Goal: Transaction & Acquisition: Obtain resource

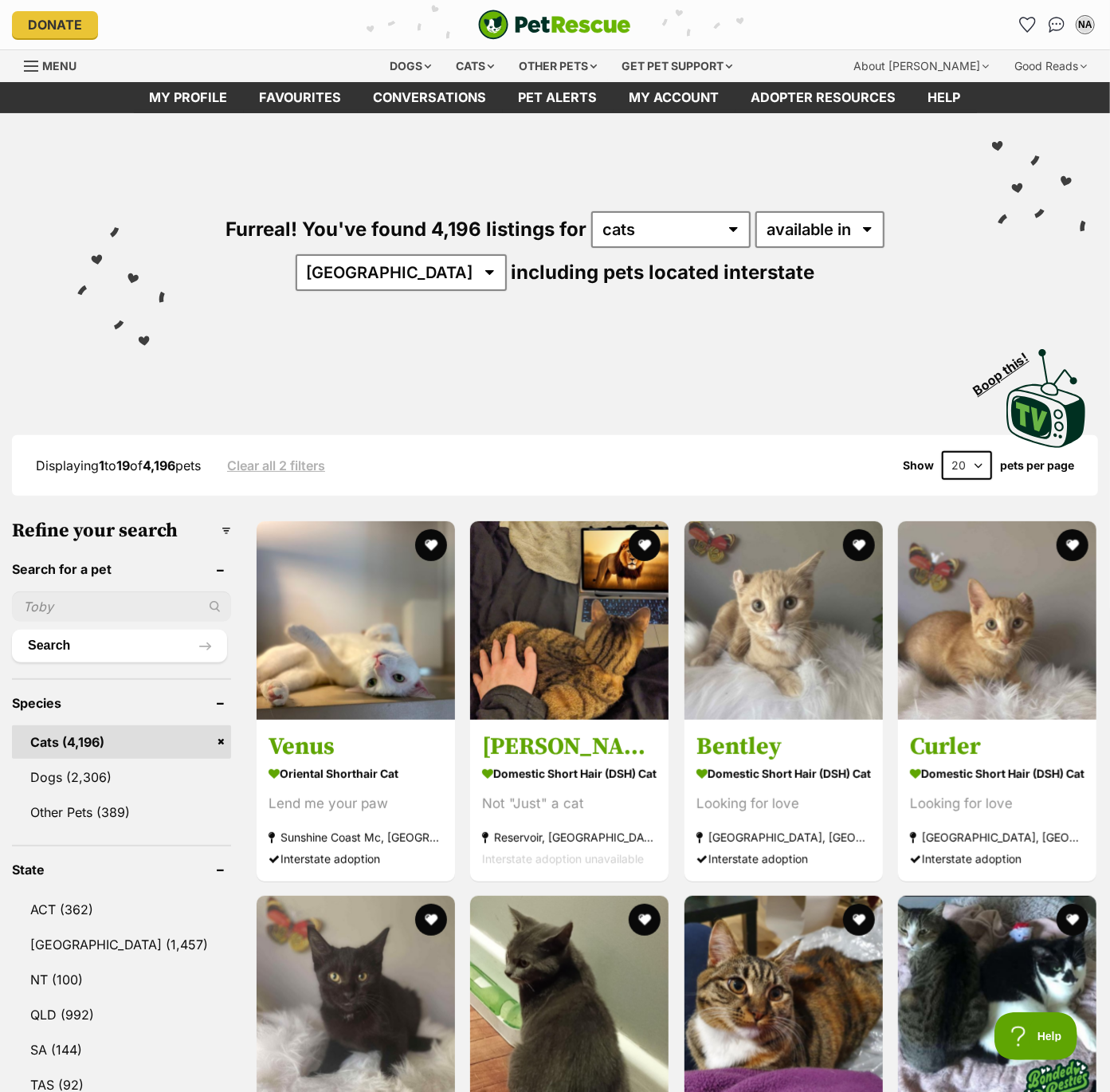
click at [953, 463] on select "20 40 60" at bounding box center [967, 466] width 51 height 29
select select "60"
click at [942, 452] on select "20 40 60" at bounding box center [967, 466] width 51 height 29
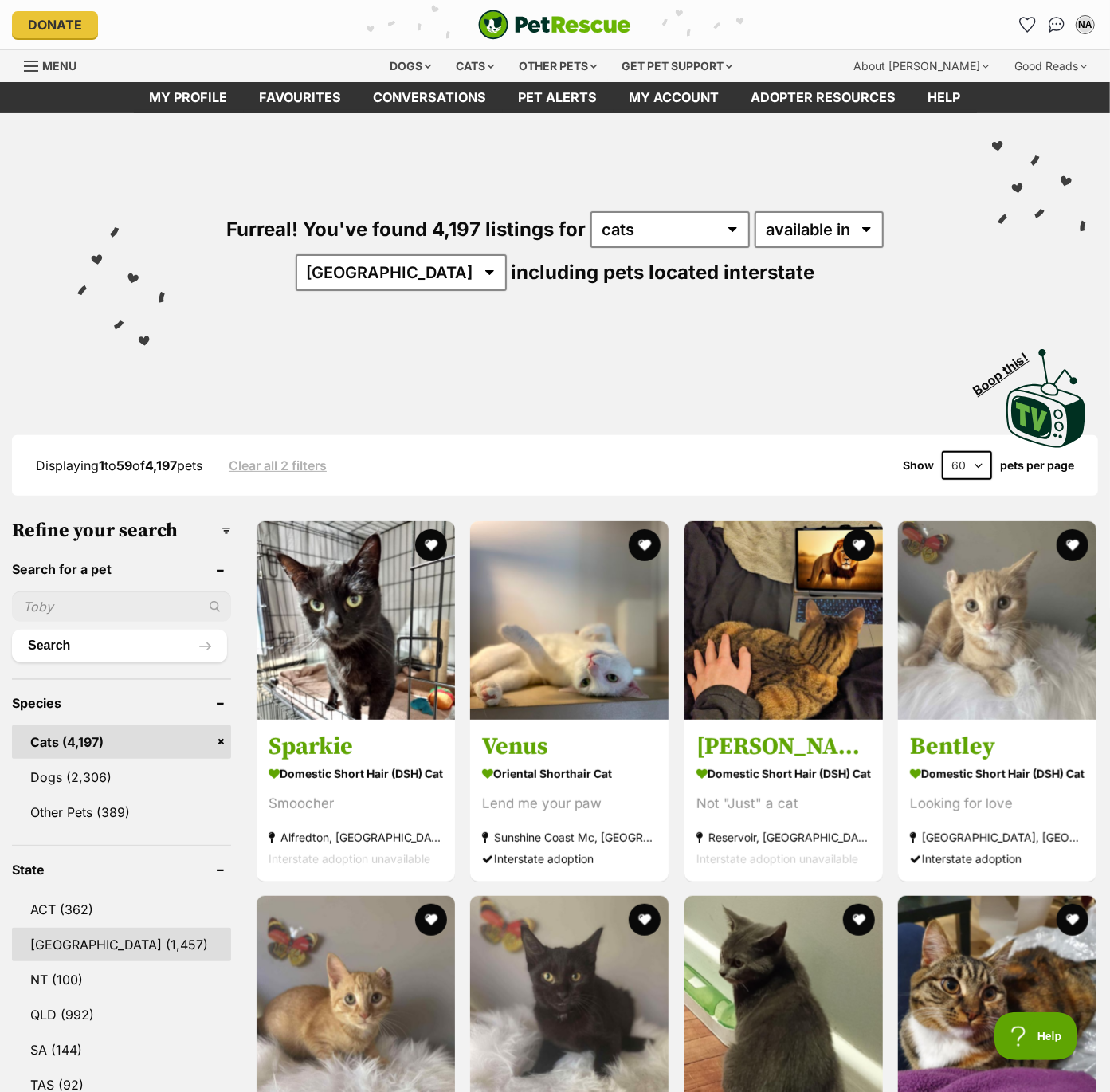
click at [51, 935] on link "[GEOGRAPHIC_DATA] (1,457)" at bounding box center [121, 945] width 220 height 33
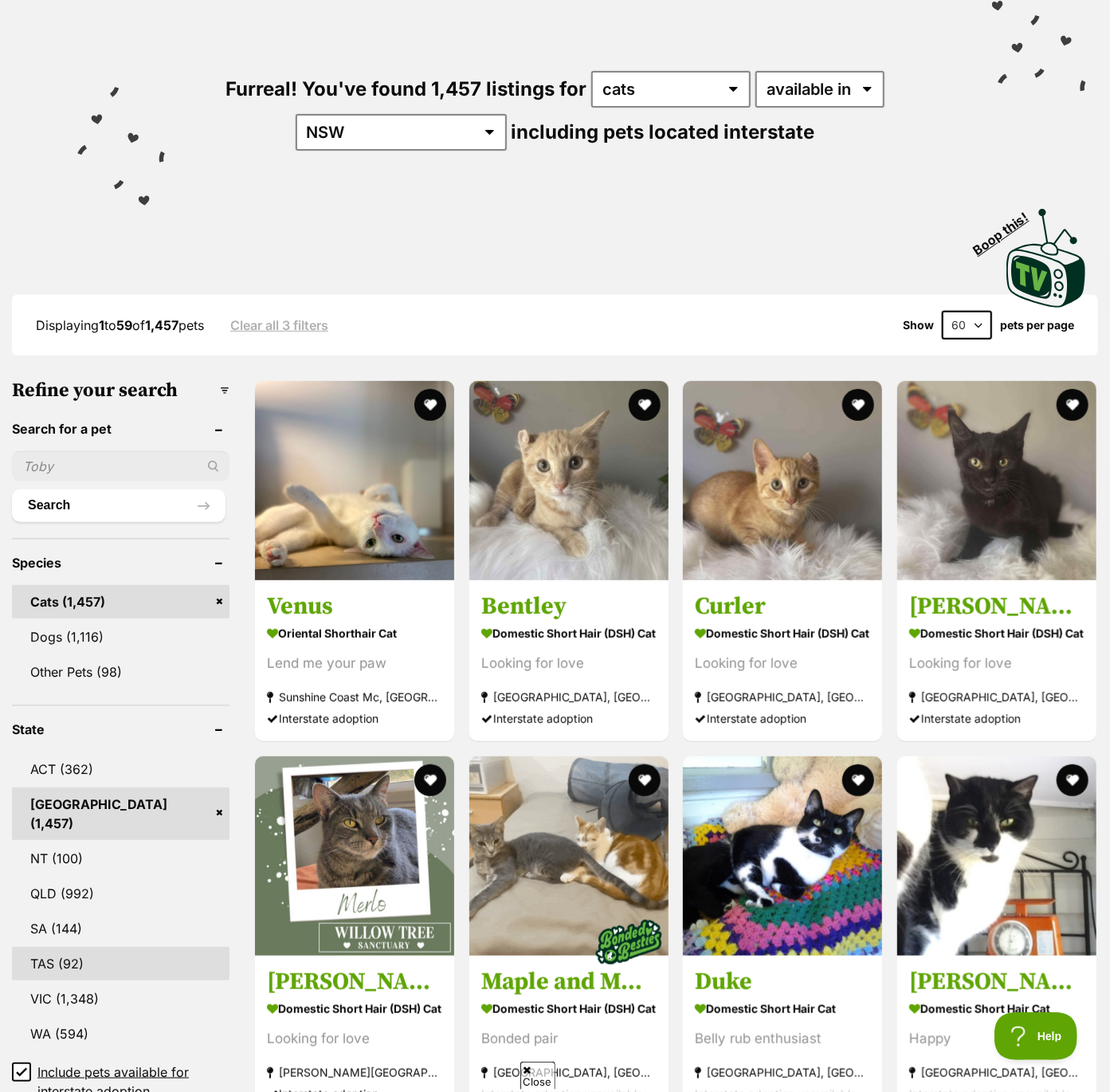
scroll to position [159, 0]
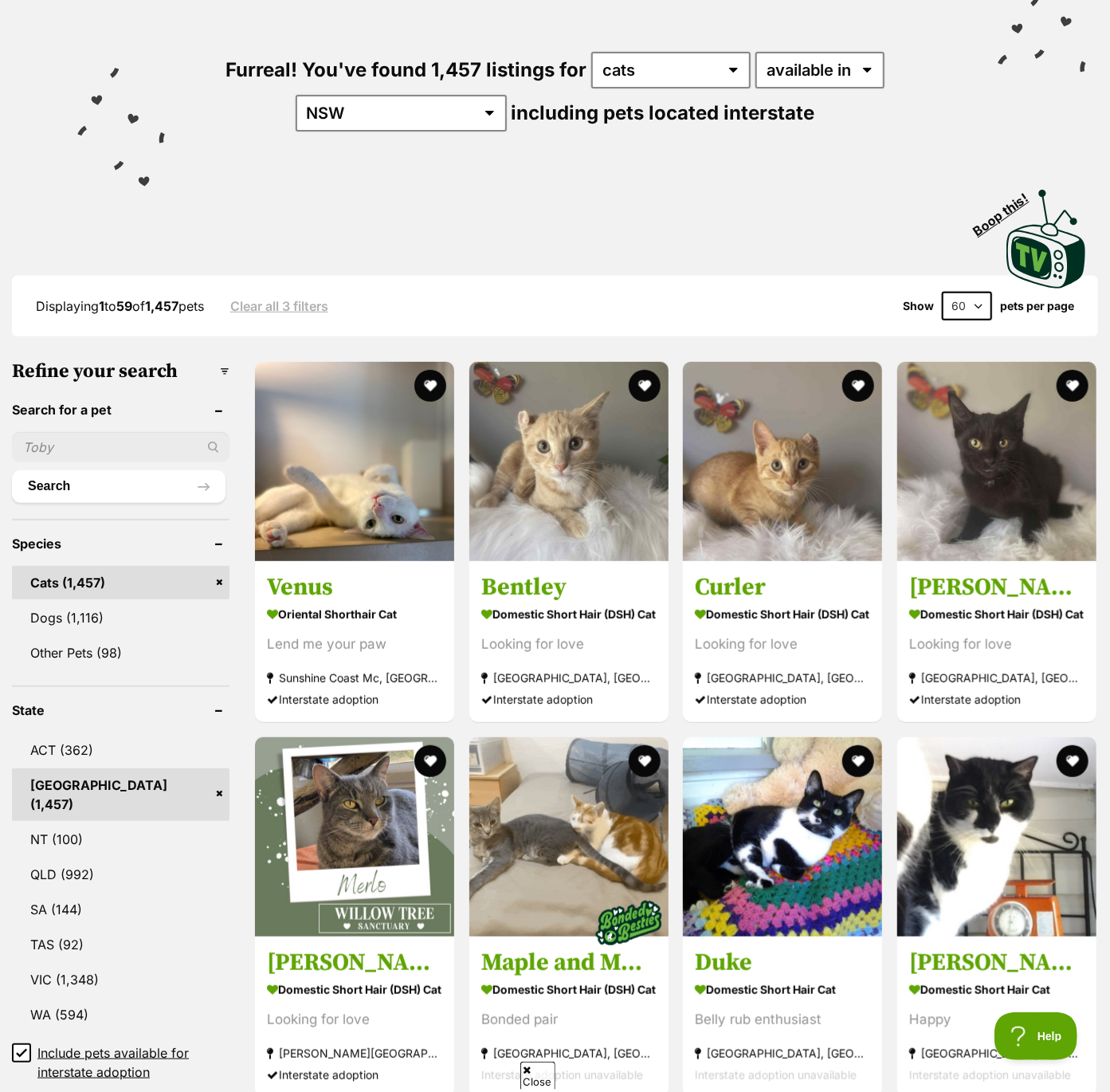
click at [20, 1047] on icon at bounding box center [21, 1052] width 11 height 11
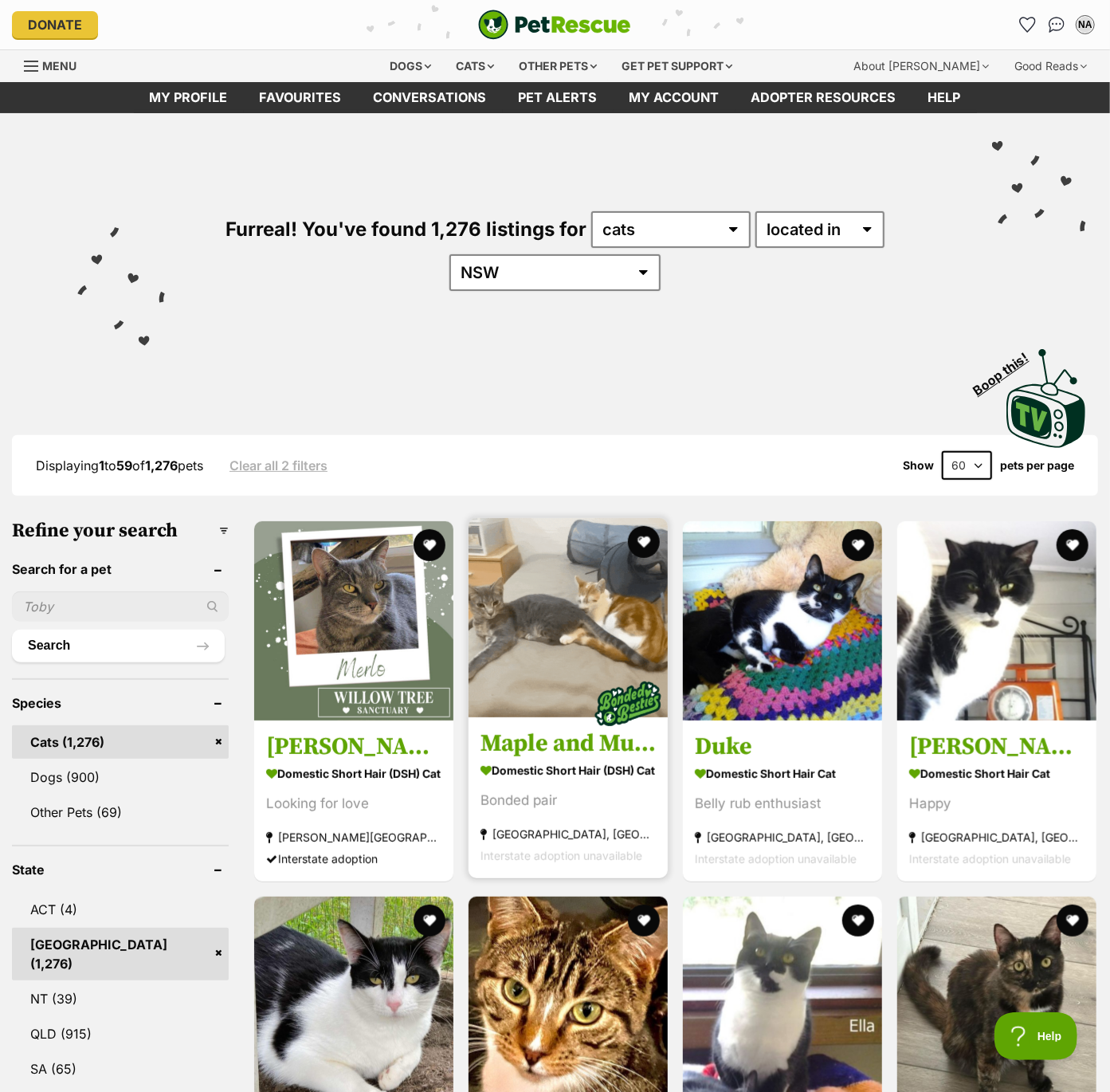
click at [583, 659] on img at bounding box center [568, 617] width 200 height 200
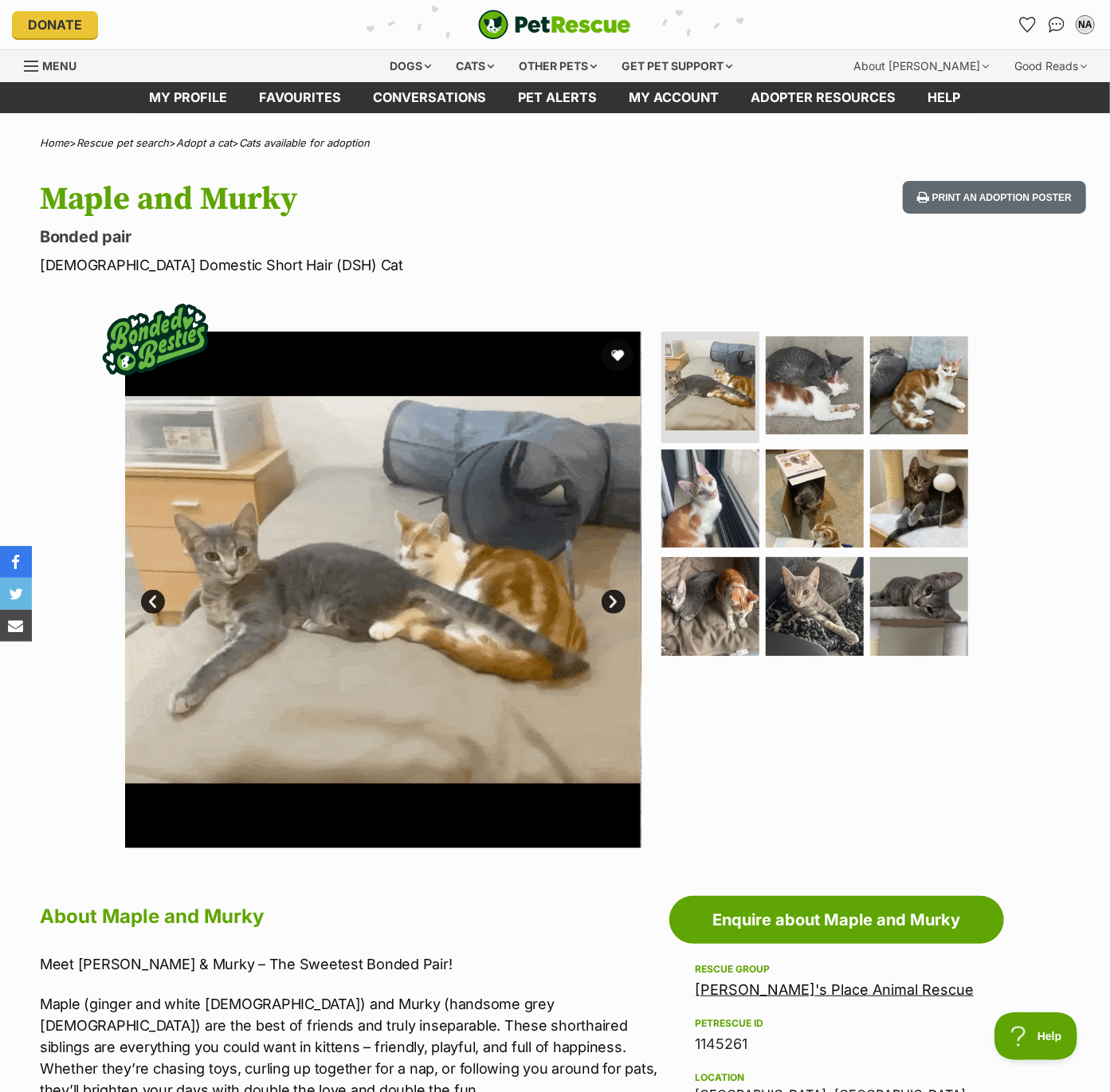
click at [610, 598] on link "Next" at bounding box center [613, 602] width 24 height 24
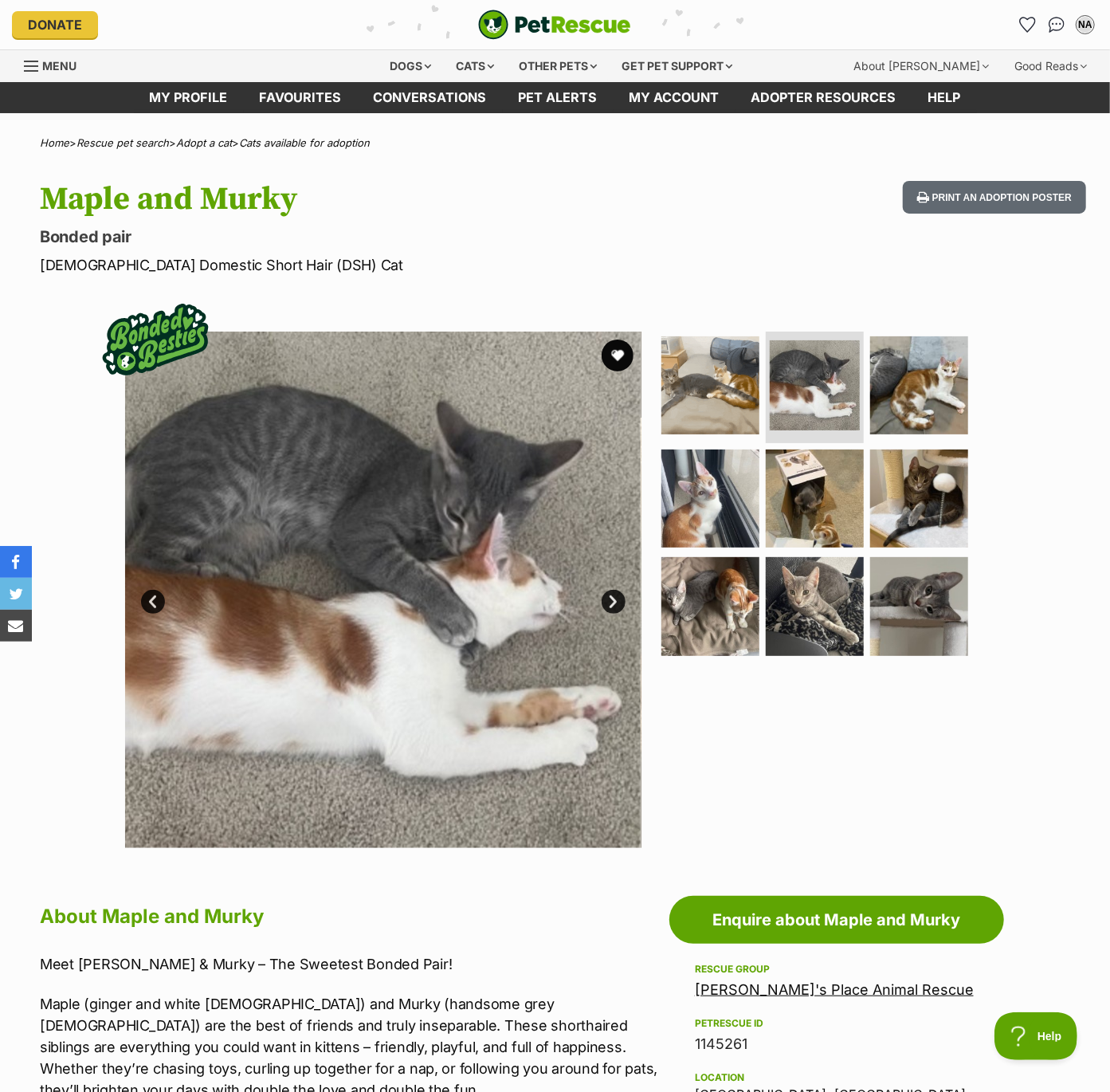
click at [610, 598] on link "Next" at bounding box center [613, 602] width 24 height 24
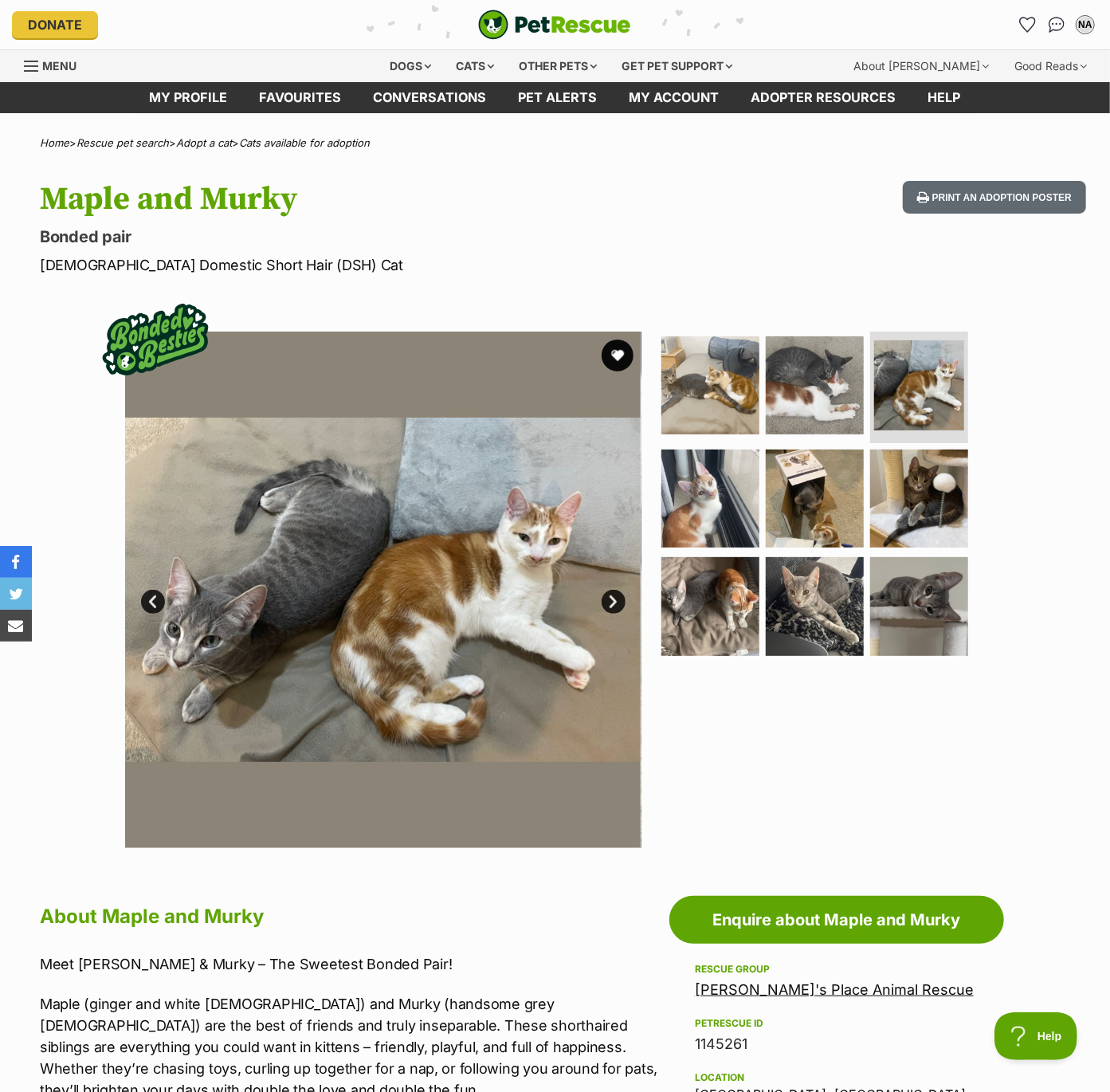
click at [610, 598] on link "Next" at bounding box center [613, 602] width 24 height 24
